Goal: Transaction & Acquisition: Purchase product/service

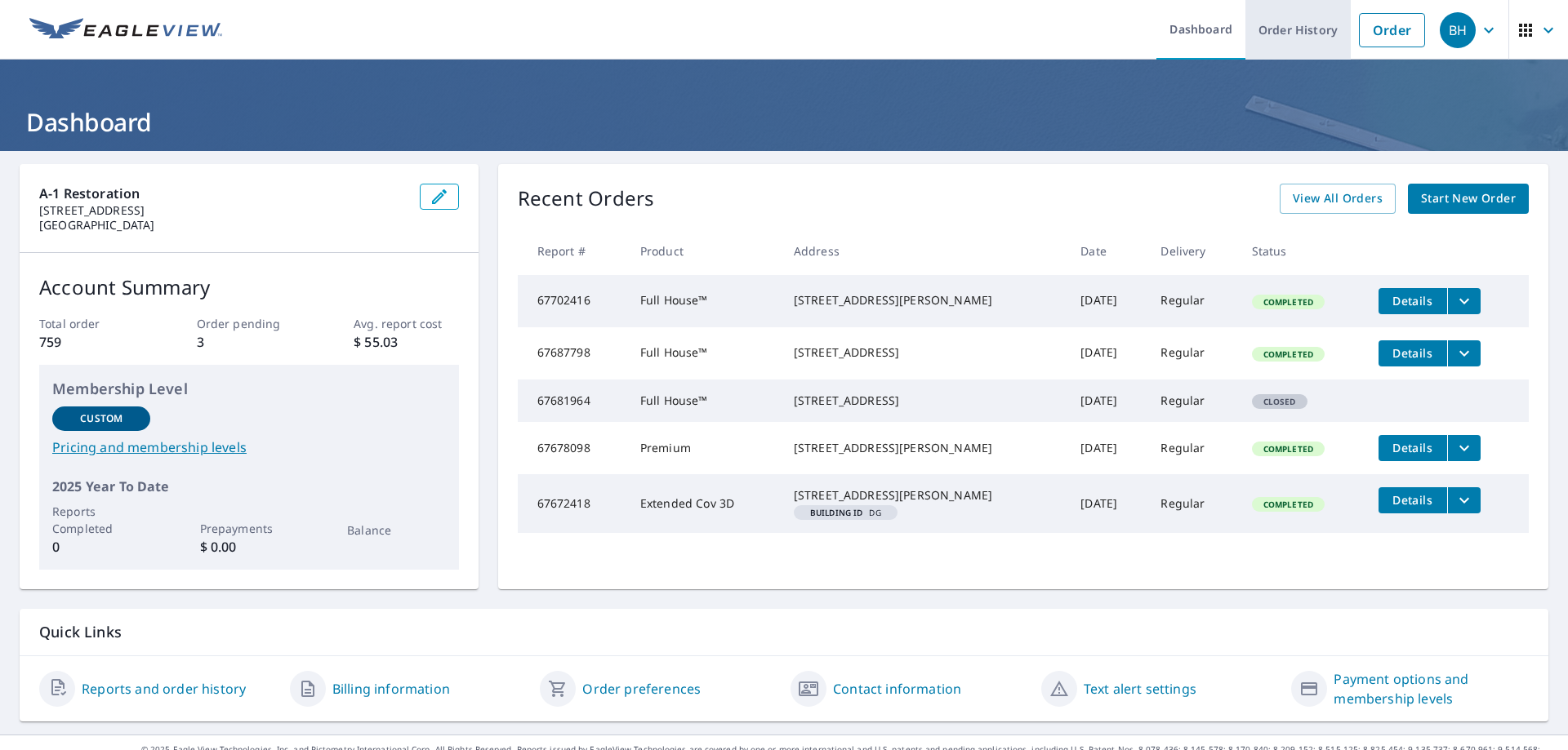
click at [1283, 36] on link "Order History" at bounding box center [1298, 29] width 105 height 59
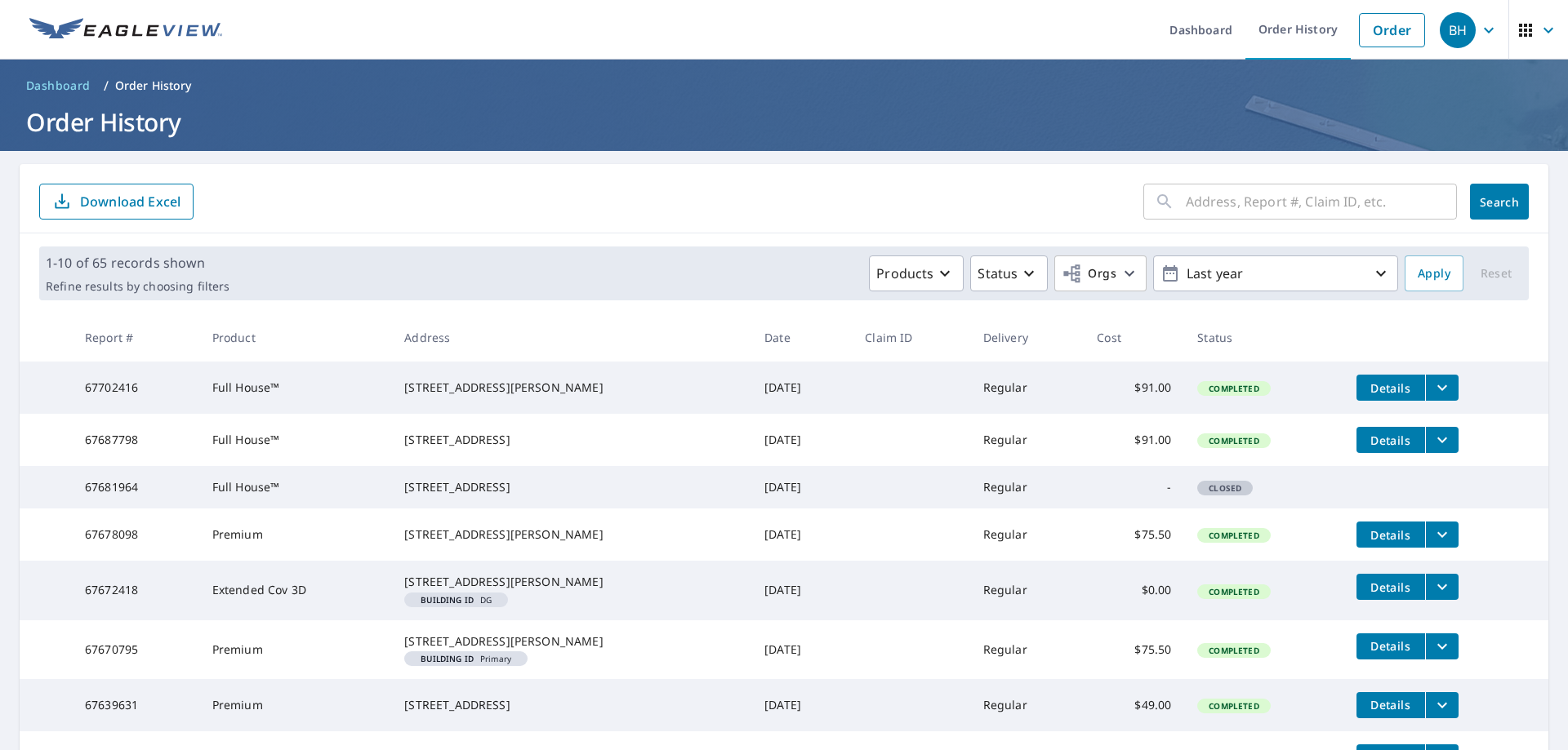
click at [1194, 208] on input "text" at bounding box center [1321, 201] width 271 height 46
type input "3300"
click button "Search" at bounding box center [1499, 201] width 58 height 36
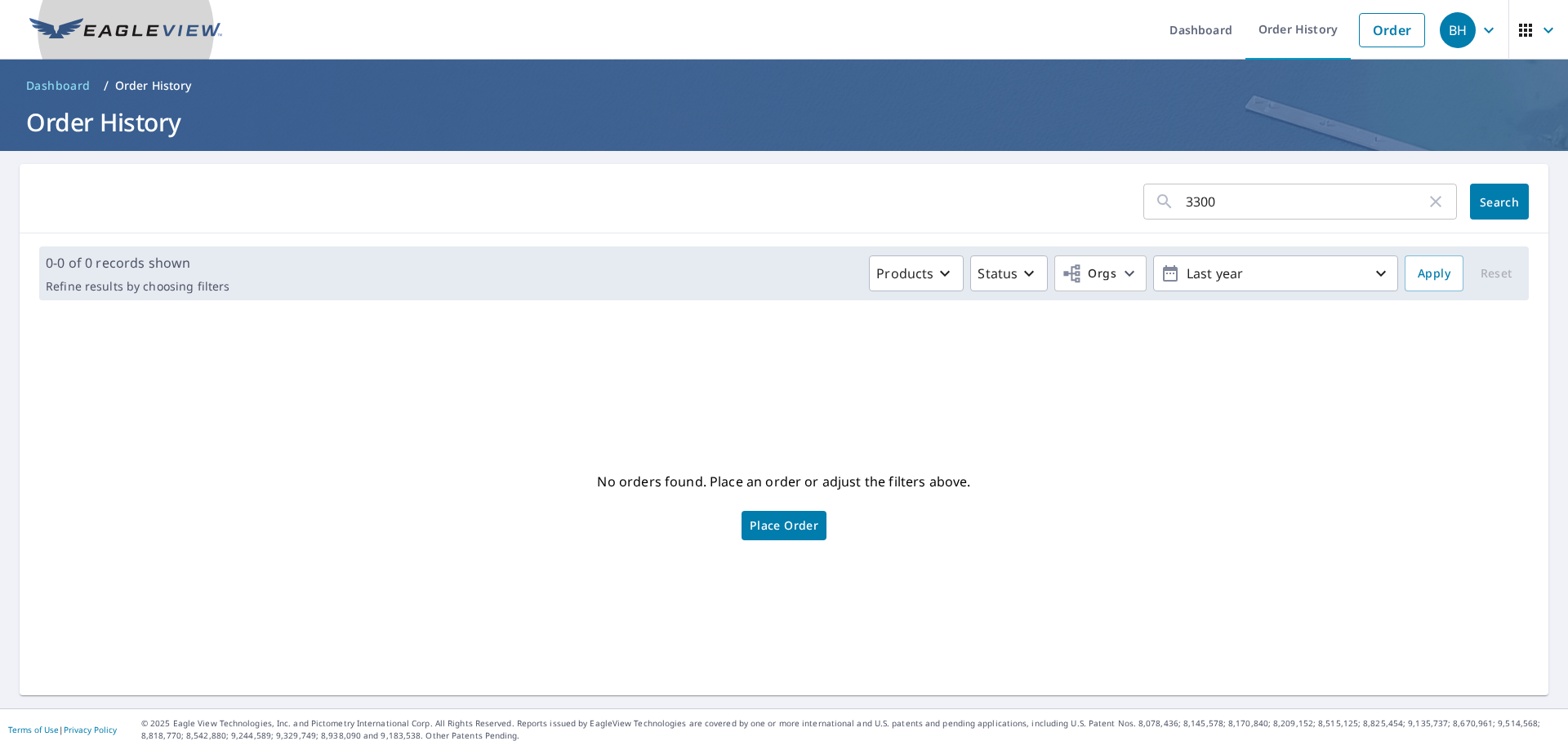
click at [122, 14] on link at bounding box center [125, 29] width 212 height 59
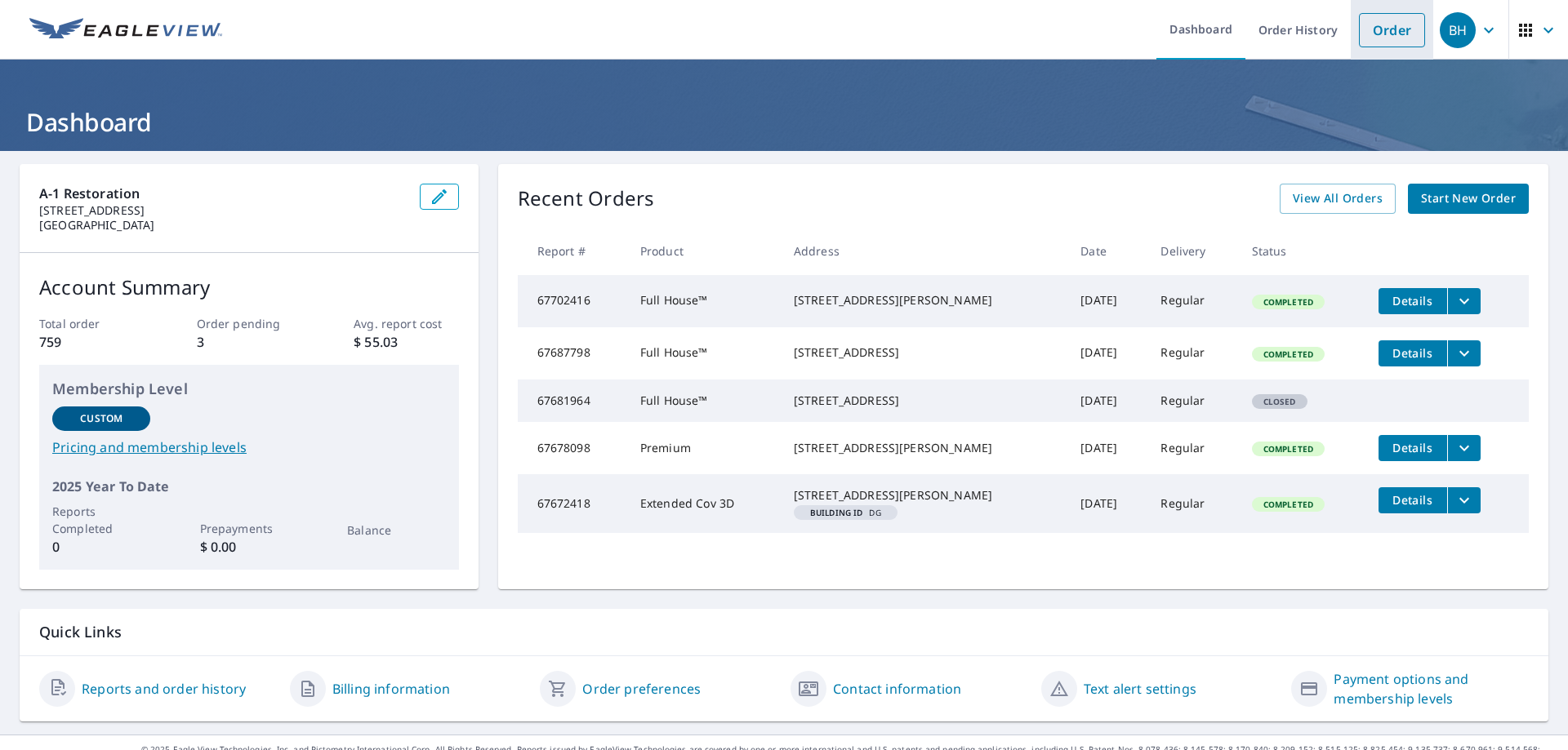
click at [1359, 33] on link "Order" at bounding box center [1392, 29] width 66 height 34
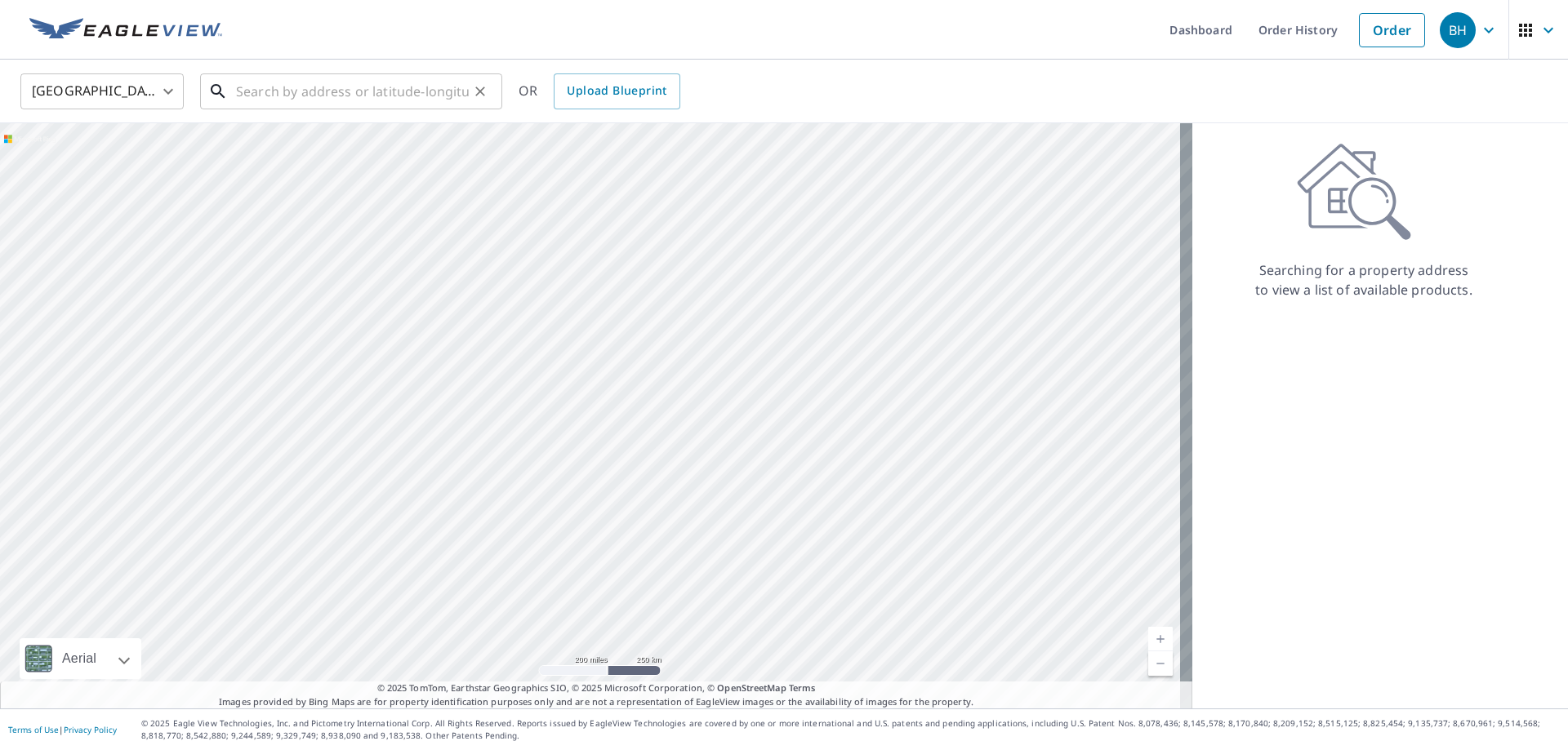
click at [326, 85] on input "text" at bounding box center [352, 91] width 232 height 46
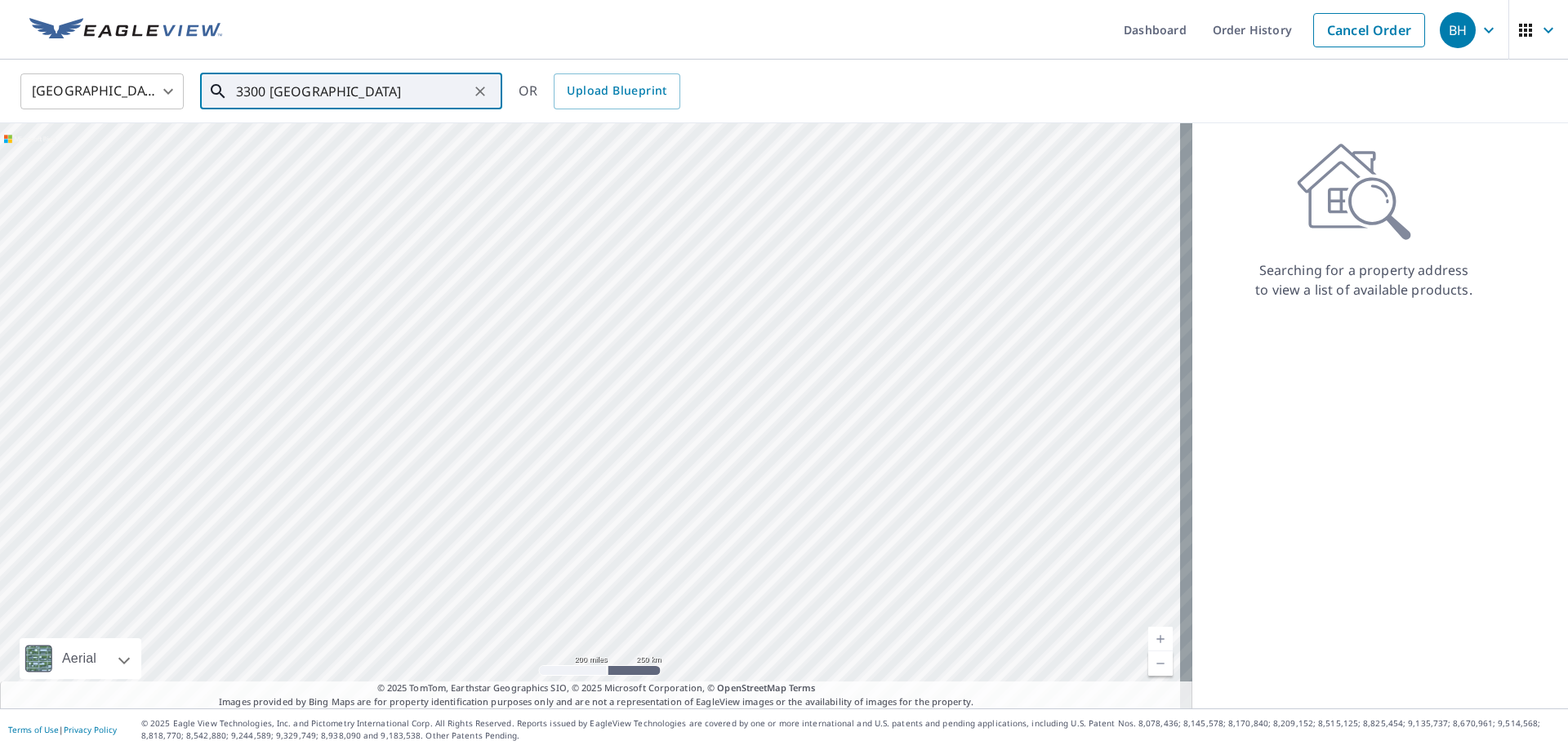
click at [409, 89] on input "3300 [GEOGRAPHIC_DATA]" at bounding box center [352, 91] width 232 height 46
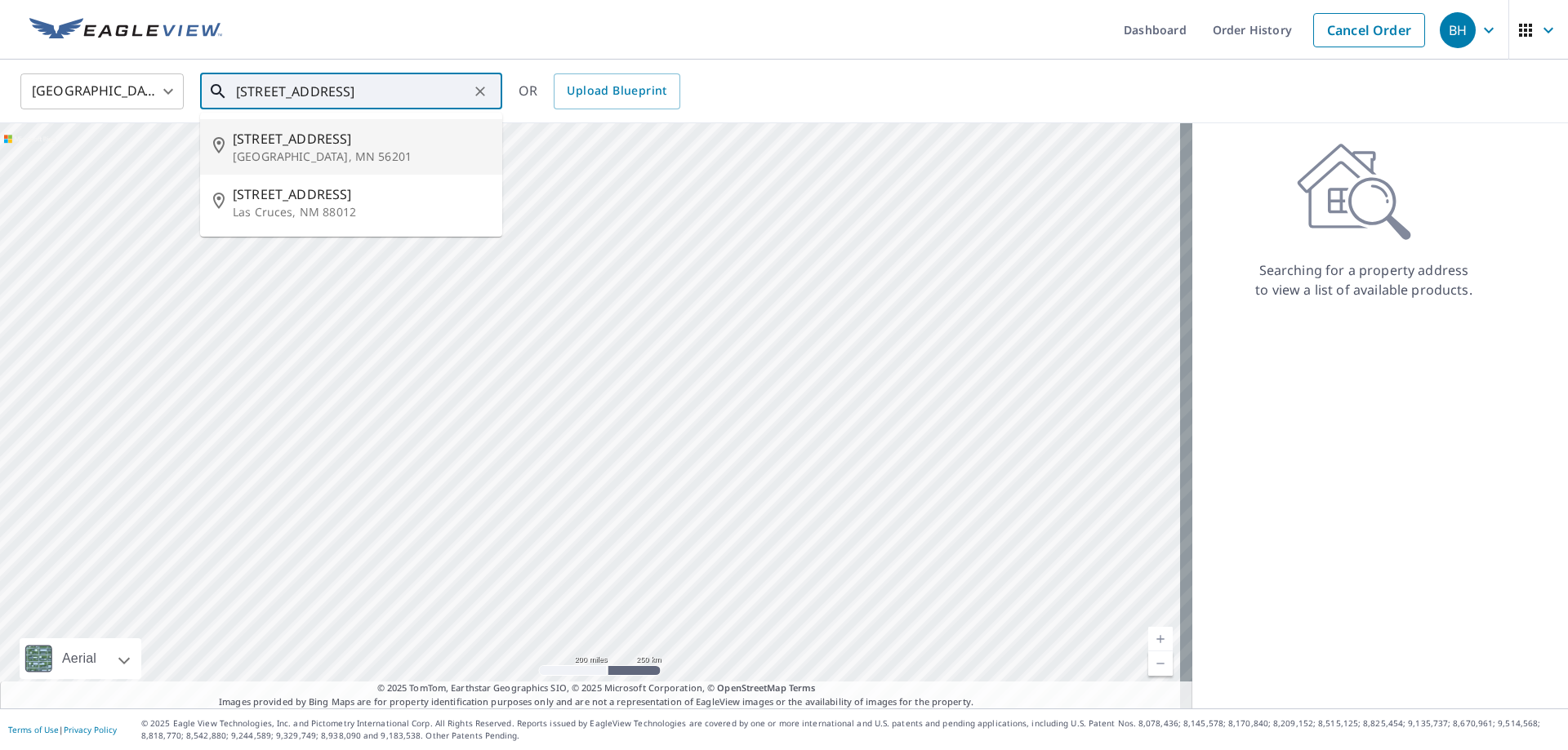
click at [375, 146] on span "[STREET_ADDRESS]" at bounding box center [361, 139] width 257 height 19
type input "[STREET_ADDRESS]"
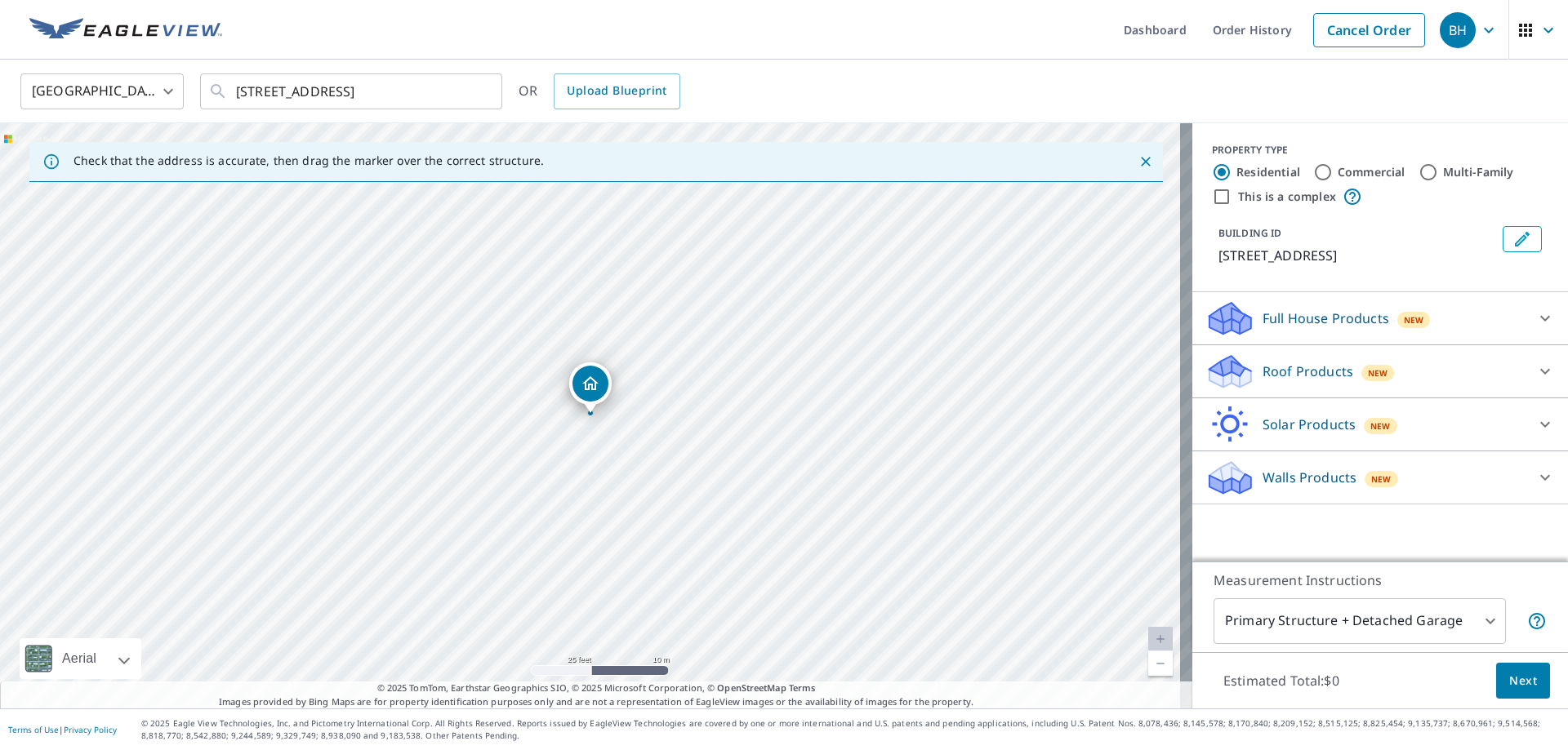
click at [1289, 480] on p "Walls Products" at bounding box center [1309, 477] width 94 height 19
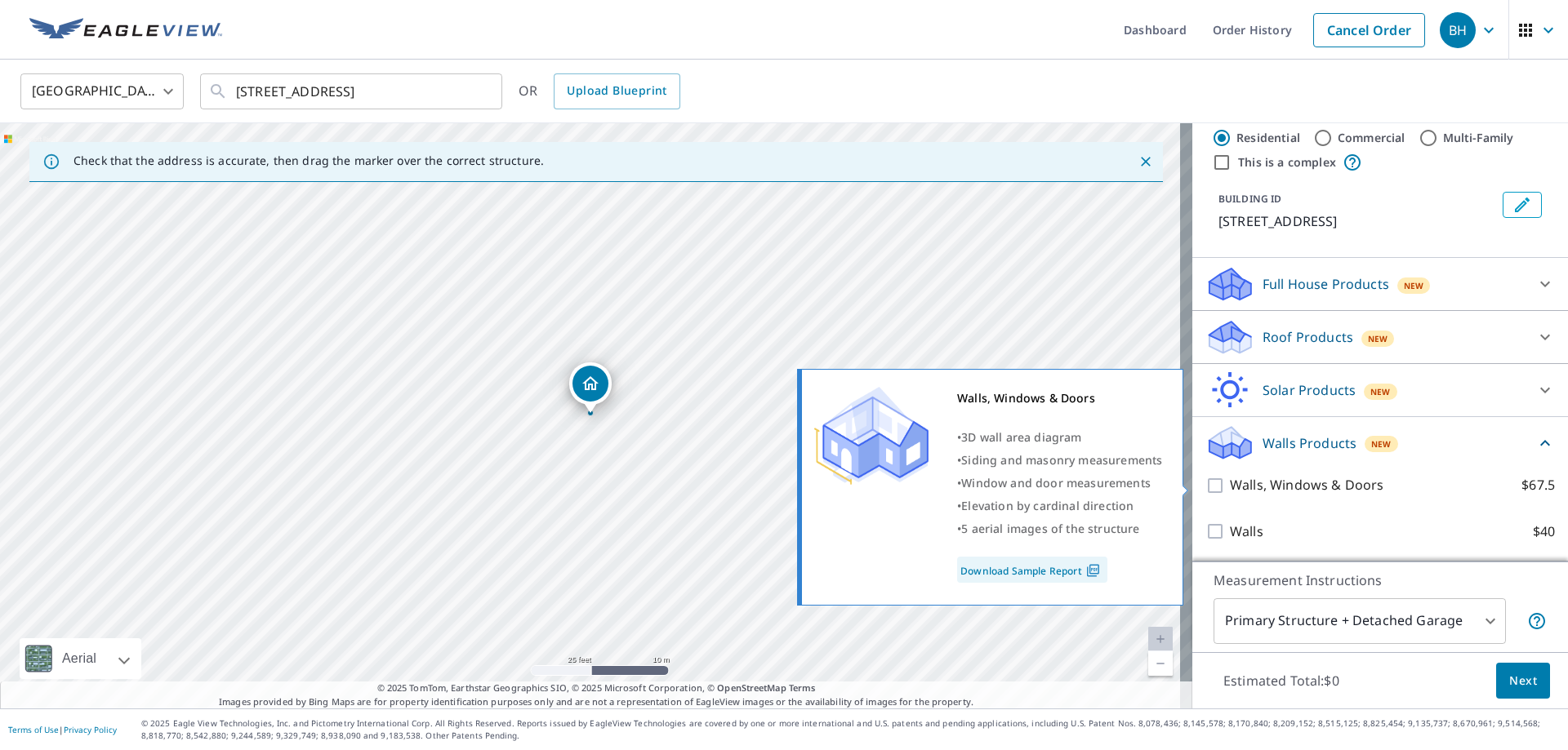
click at [1252, 486] on p "Walls, Windows & Doors" at bounding box center [1307, 485] width 154 height 20
click at [1230, 486] on input "Walls, Windows & Doors $67.5" at bounding box center [1217, 486] width 24 height 19
checkbox input "true"
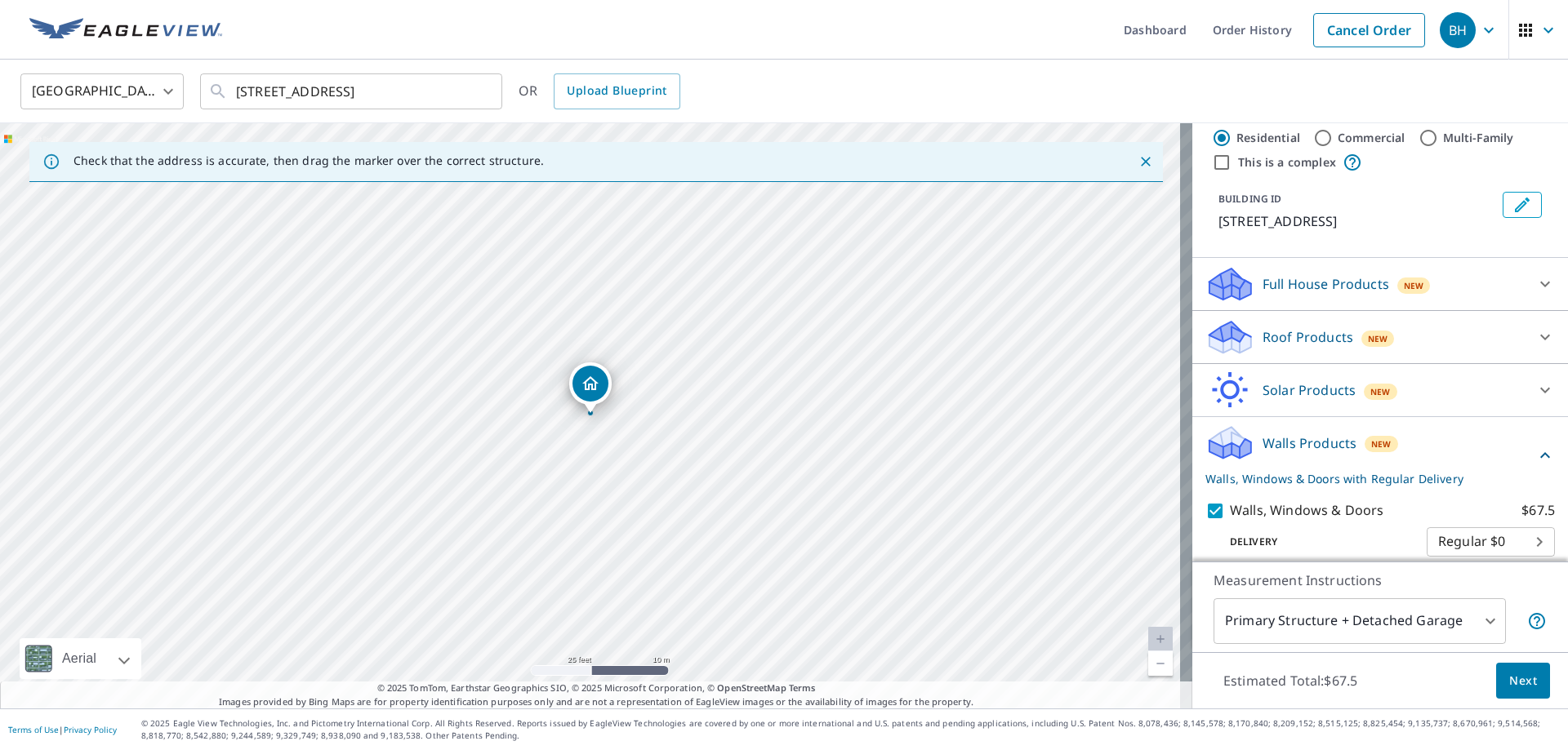
click at [1354, 621] on body "BH BH Dashboard Order History Cancel Order BH [GEOGRAPHIC_DATA] [GEOGRAPHIC_DAT…" at bounding box center [784, 375] width 1568 height 750
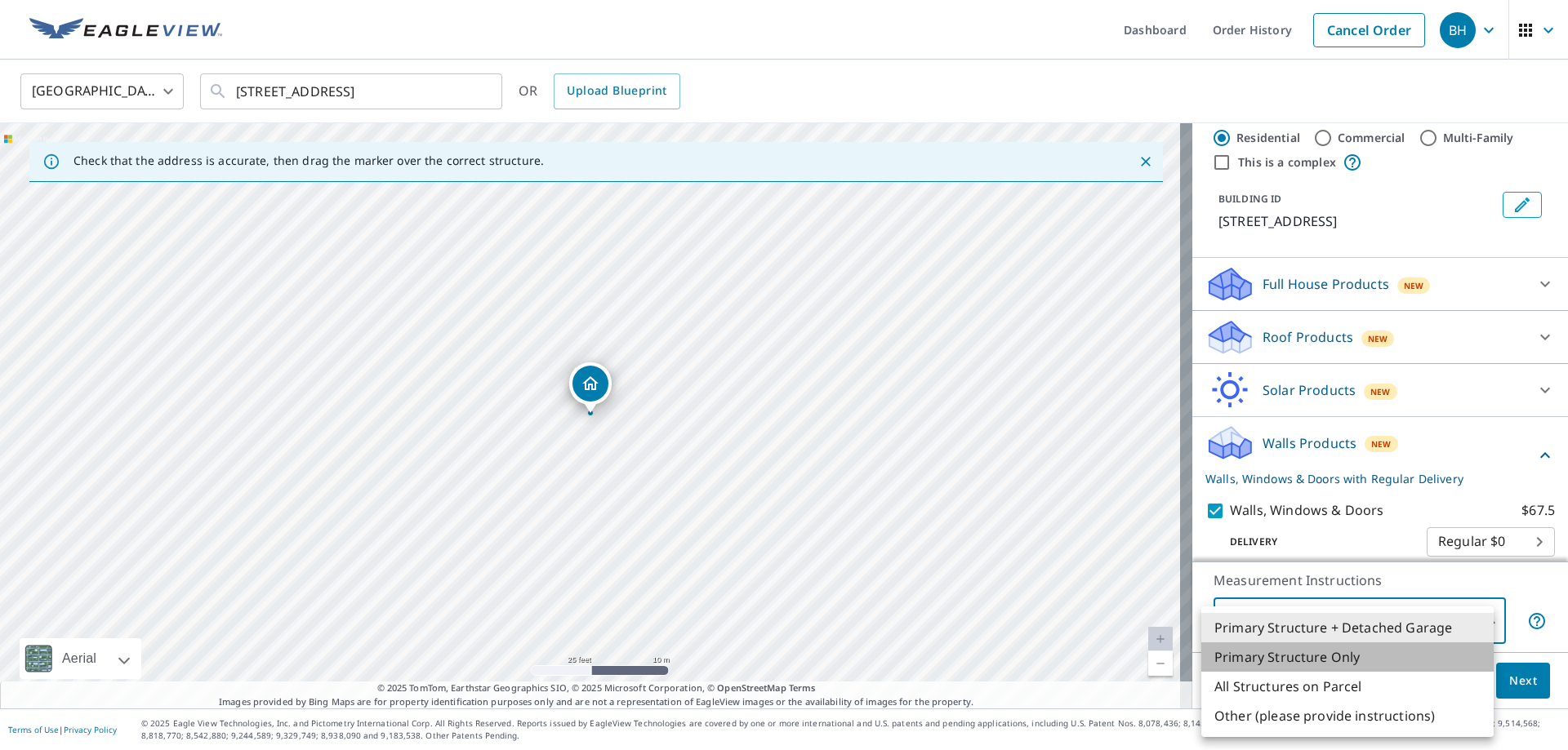
click at [1350, 663] on li "Primary Structure Only" at bounding box center [1347, 657] width 293 height 29
type input "2"
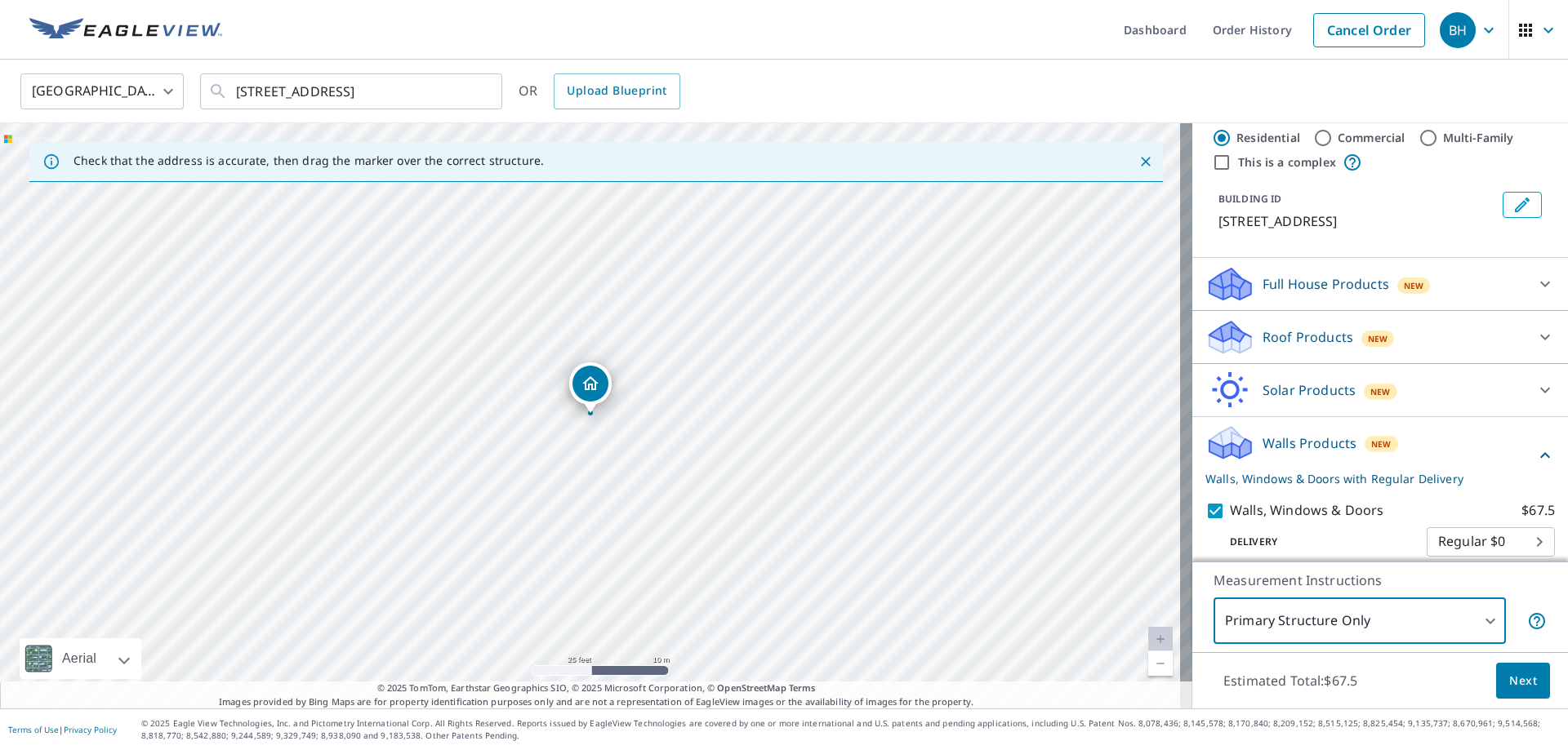
click at [1510, 682] on span "Next" at bounding box center [1523, 681] width 28 height 20
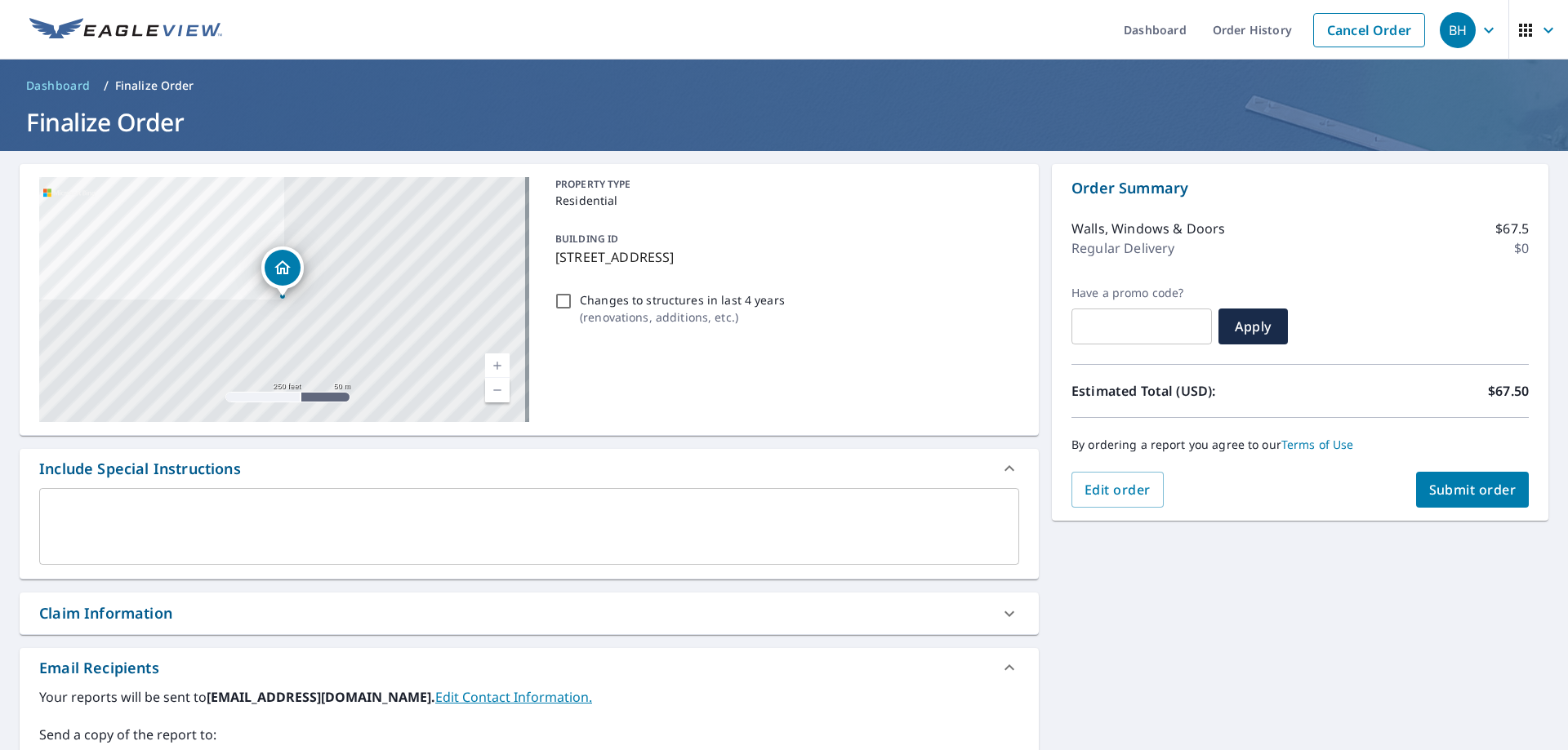
click at [1439, 489] on span "Submit order" at bounding box center [1473, 490] width 87 height 17
